Goal: Find specific page/section: Find specific page/section

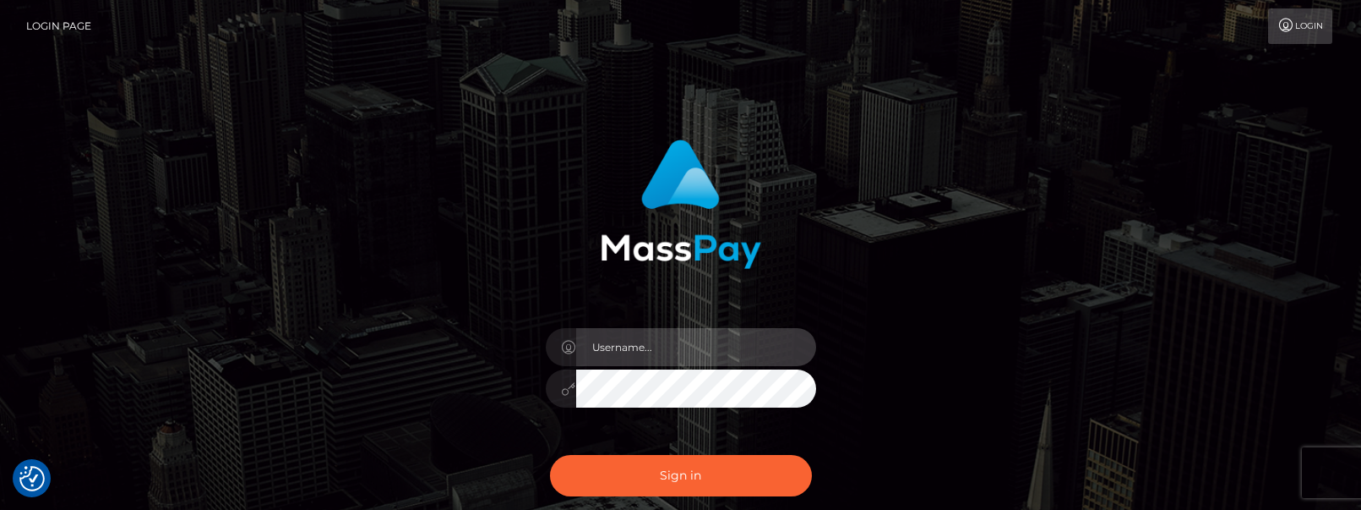
click at [651, 349] on input "text" at bounding box center [696, 347] width 240 height 38
type input "[PERSON_NAME].tilia"
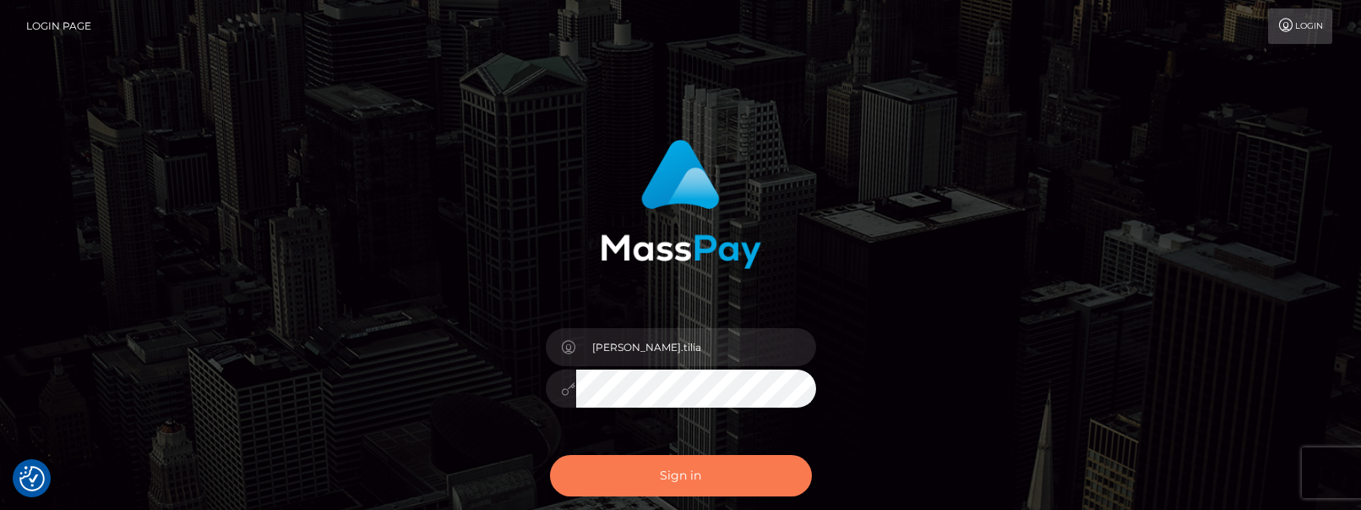
click at [659, 478] on button "Sign in" at bounding box center [681, 475] width 262 height 41
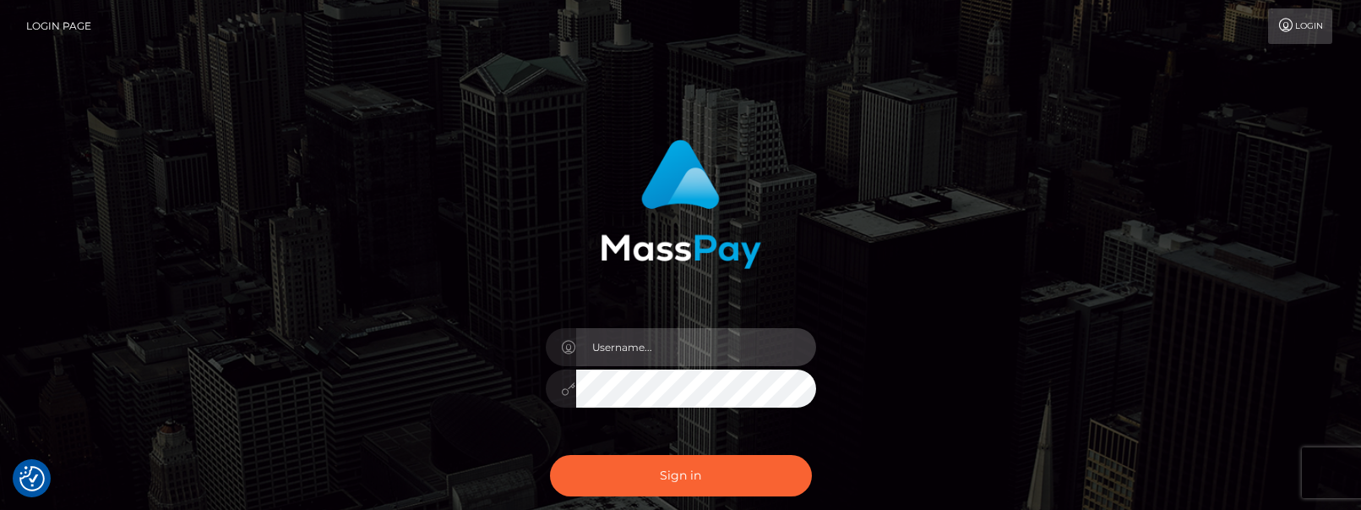
click at [601, 349] on input "text" at bounding box center [696, 347] width 240 height 38
paste input "[PERSON_NAME].tilia"
type input "[PERSON_NAME].tilia"
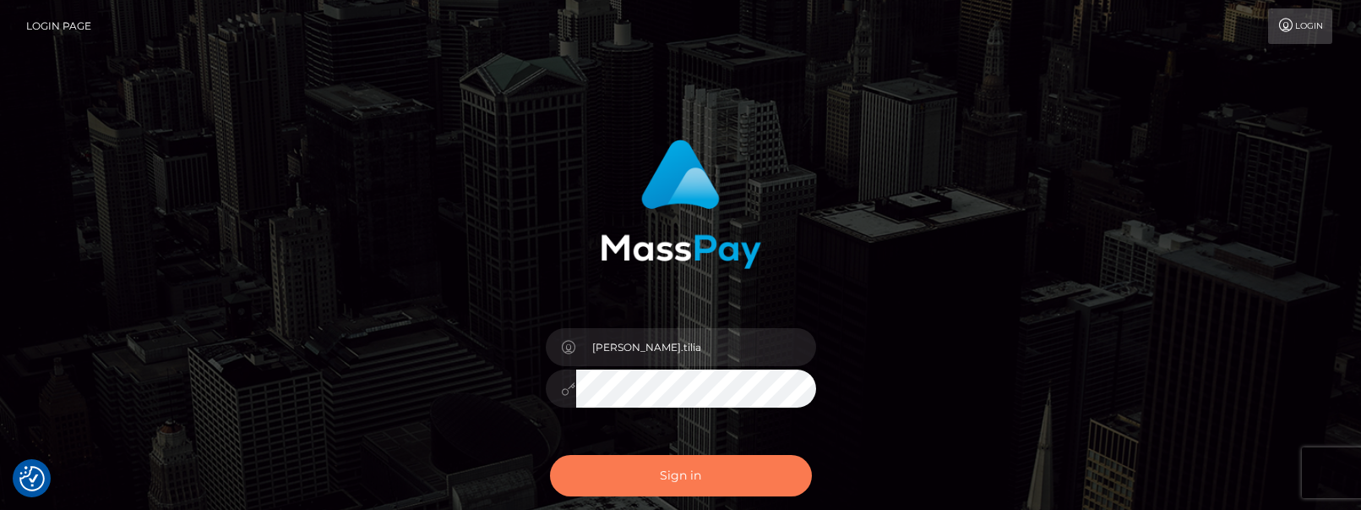
click at [626, 480] on button "Sign in" at bounding box center [681, 475] width 262 height 41
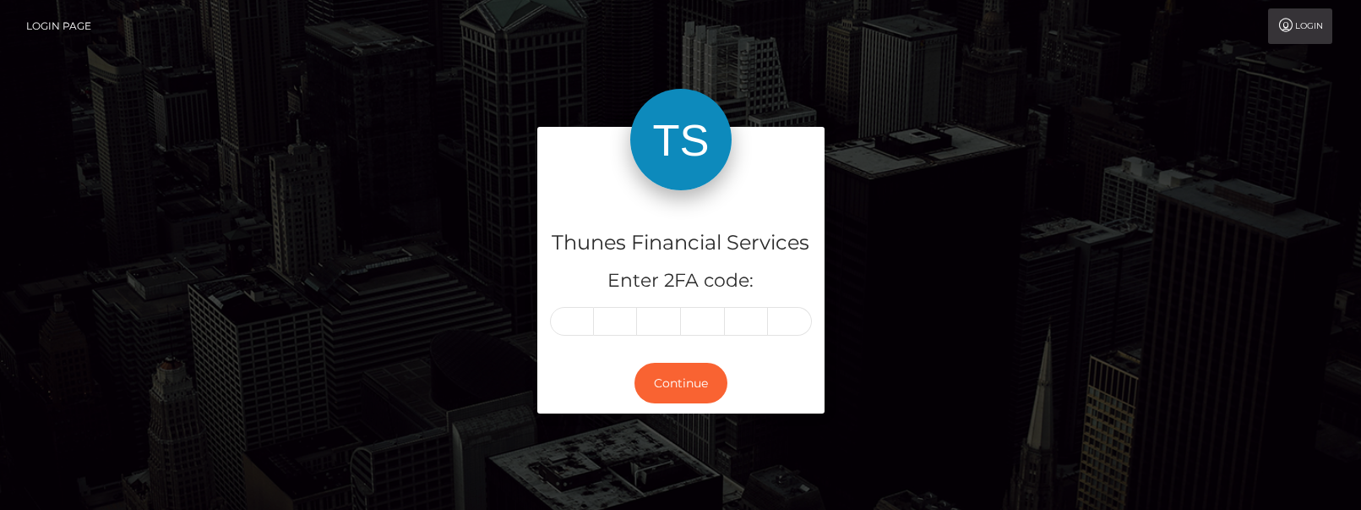
click at [567, 327] on input "text" at bounding box center [572, 321] width 44 height 29
type input "6"
type input "0"
type input "1"
type input "7"
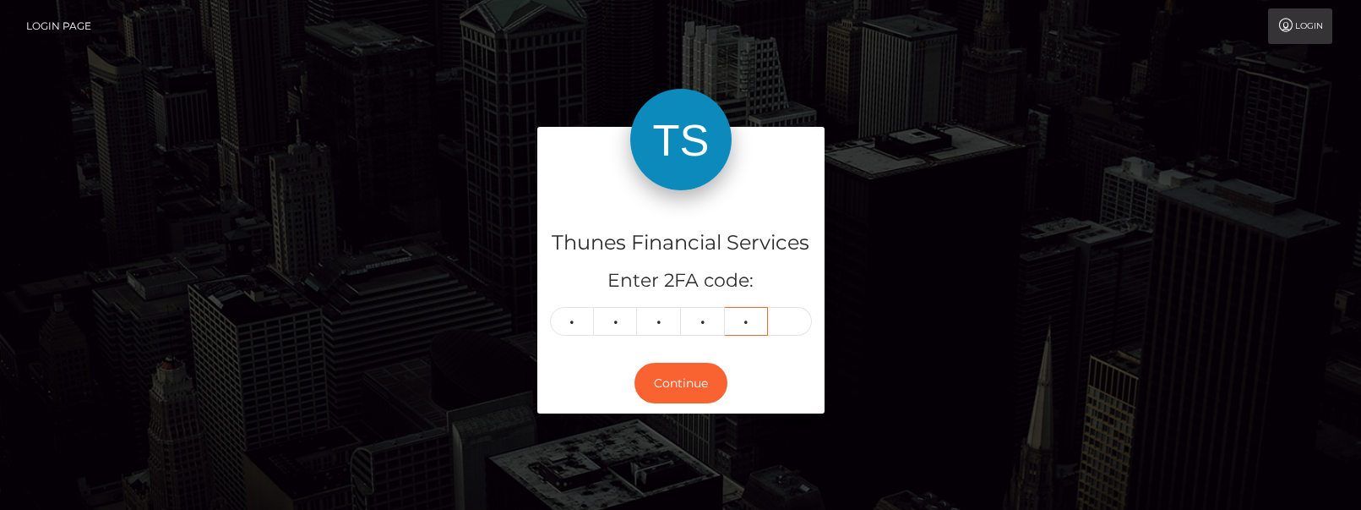
type input "5"
type input "0"
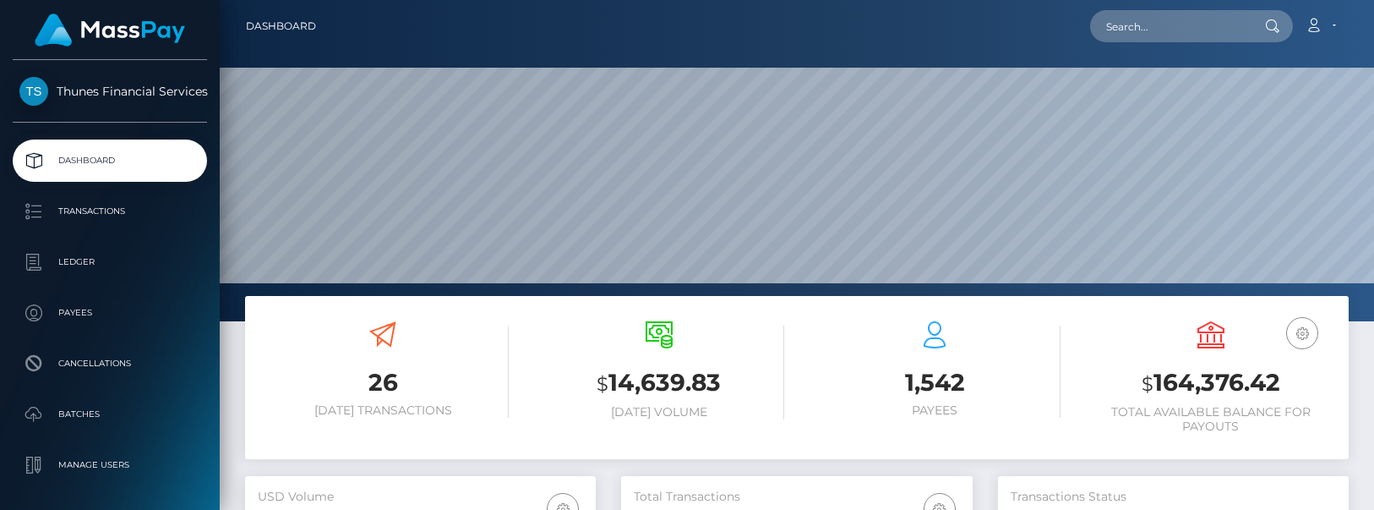
scroll to position [300, 351]
click at [1164, 25] on input "text" at bounding box center [1169, 26] width 159 height 32
paste input "d683dde3-8b88-4170-ac71-3da4c202421d"
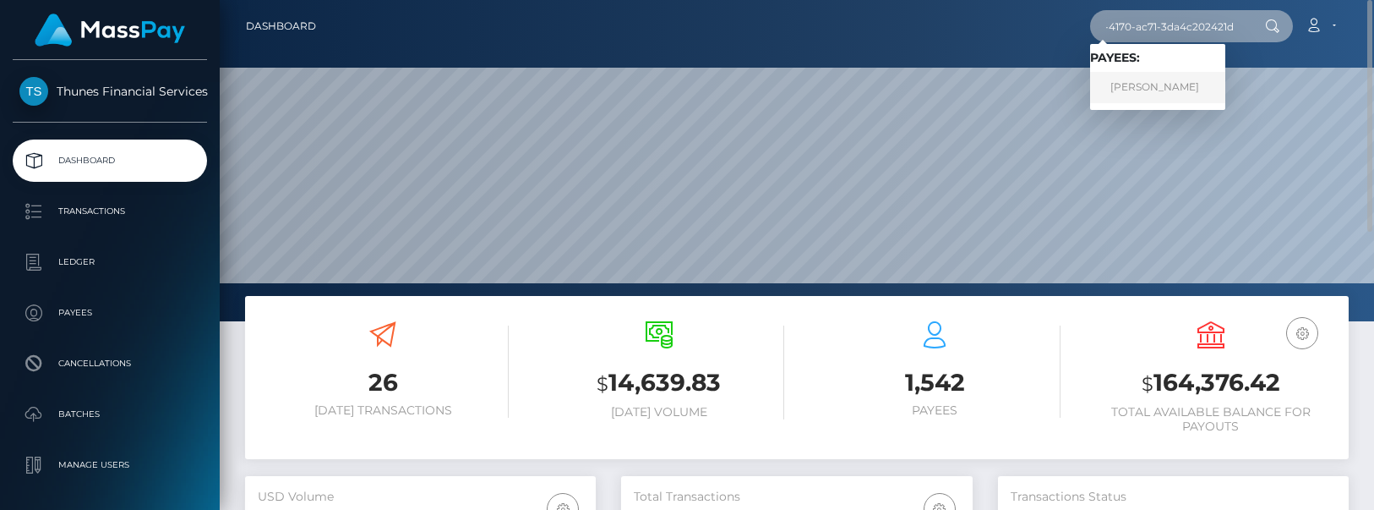
type input "d683dde3-8b88-4170-ac71-3da4c202421d"
click at [1134, 85] on link "Paul M Fryer" at bounding box center [1157, 87] width 135 height 31
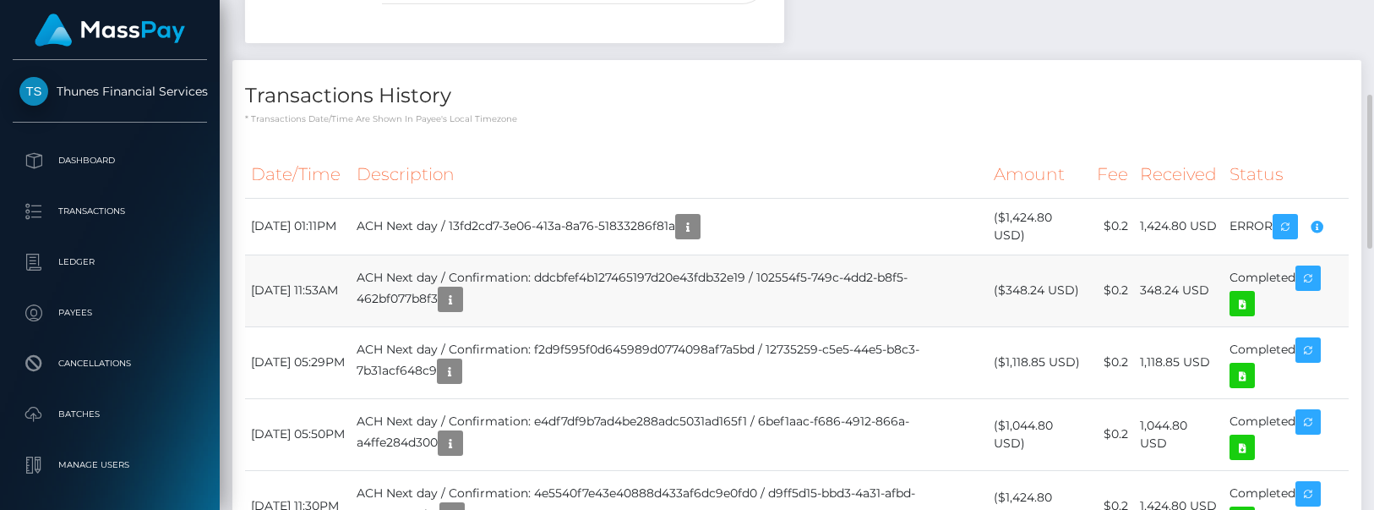
scroll to position [591, 0]
